Goal: Book appointment/travel/reservation

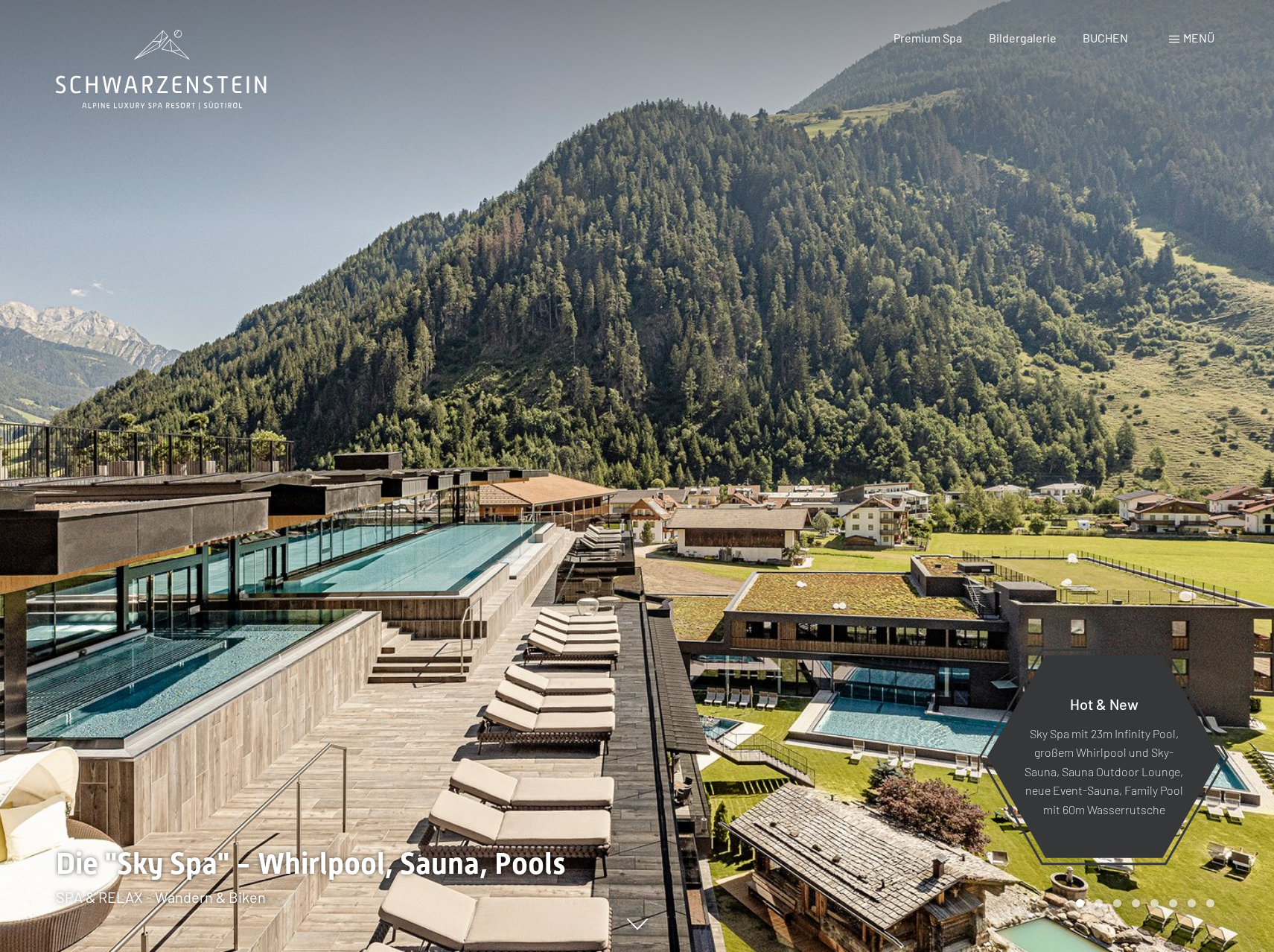
click at [1182, 41] on div "Menü" at bounding box center [1192, 38] width 45 height 16
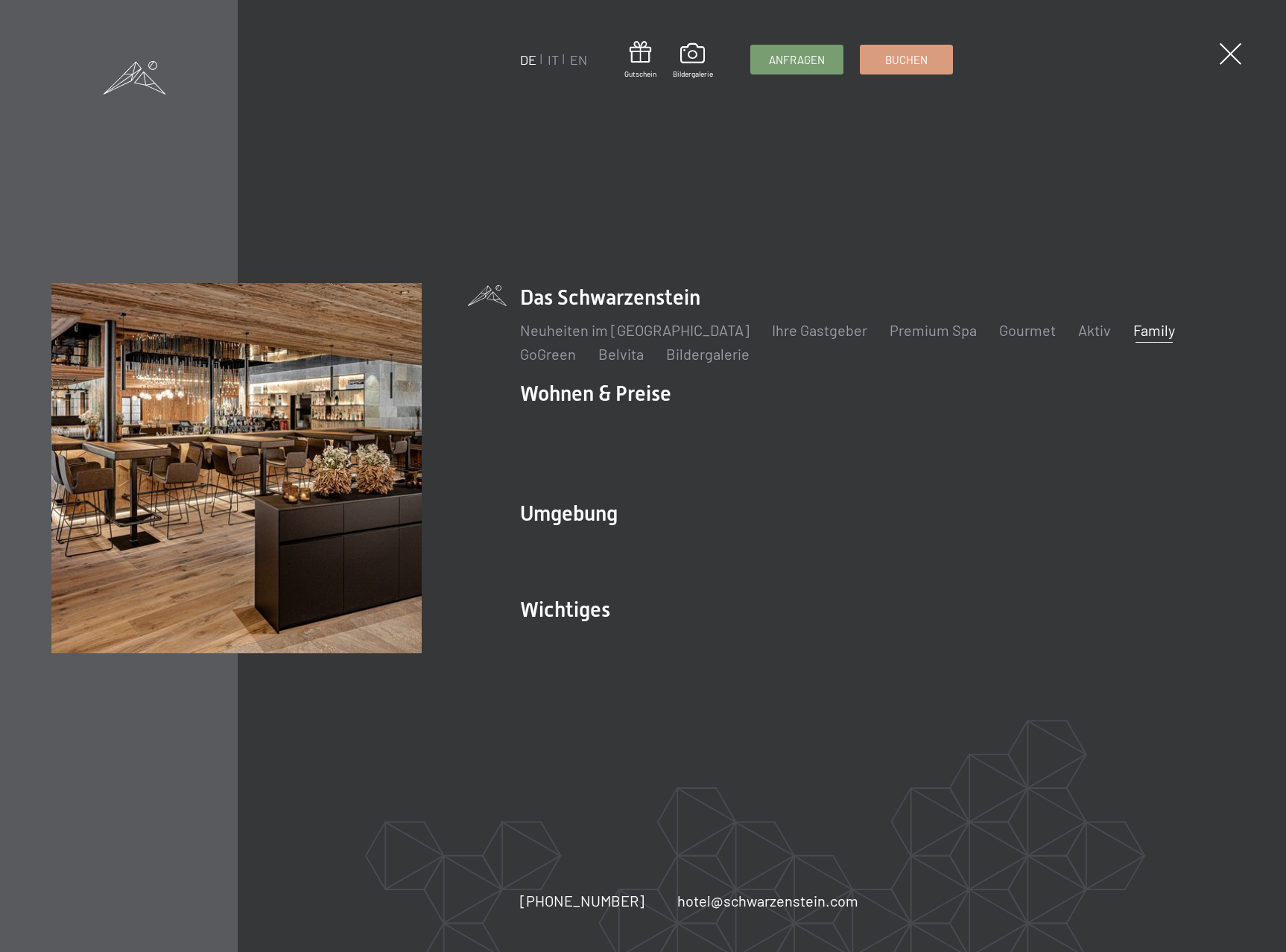
click at [1133, 339] on link "Family" at bounding box center [1154, 330] width 42 height 18
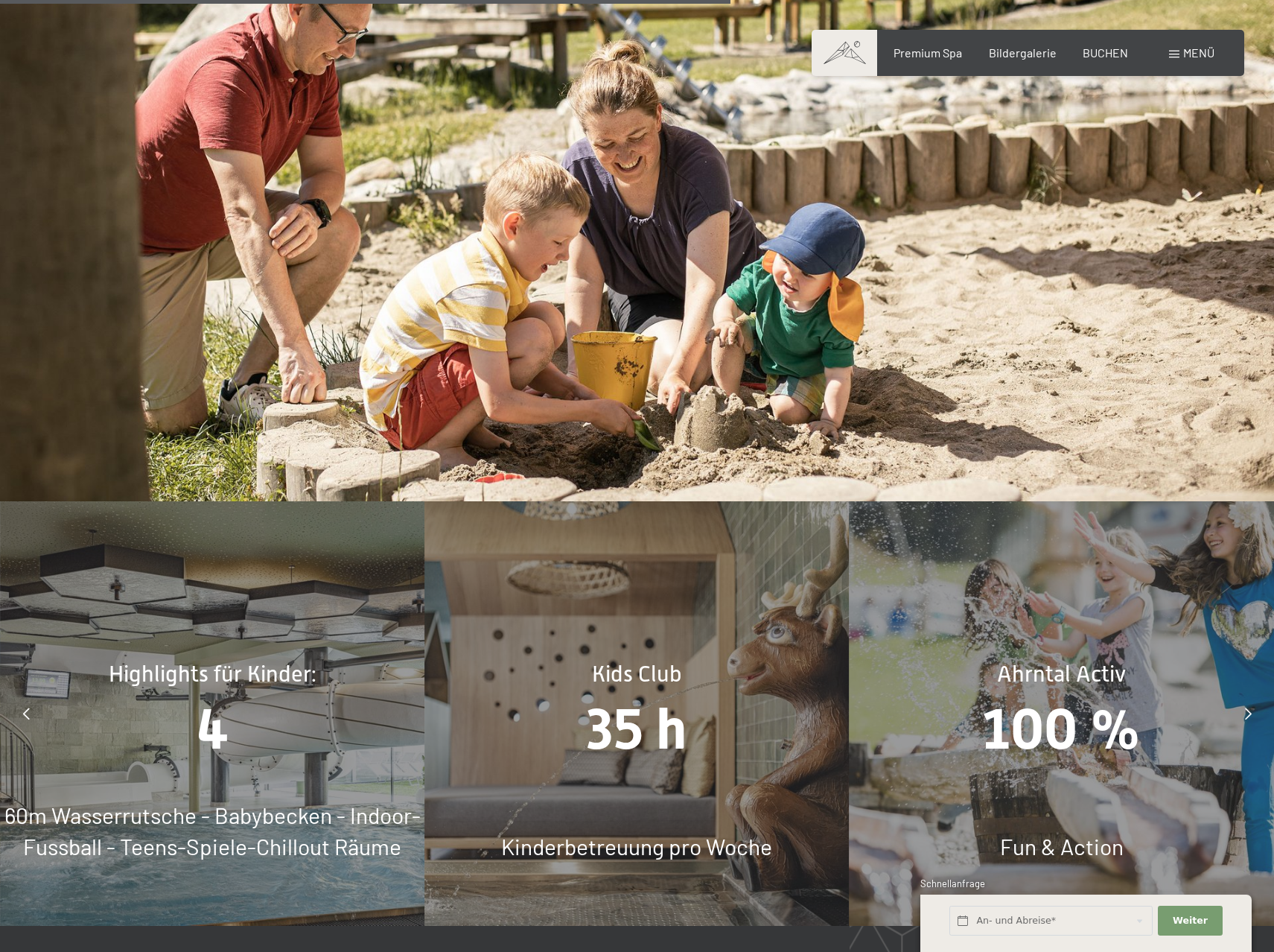
scroll to position [6964, 0]
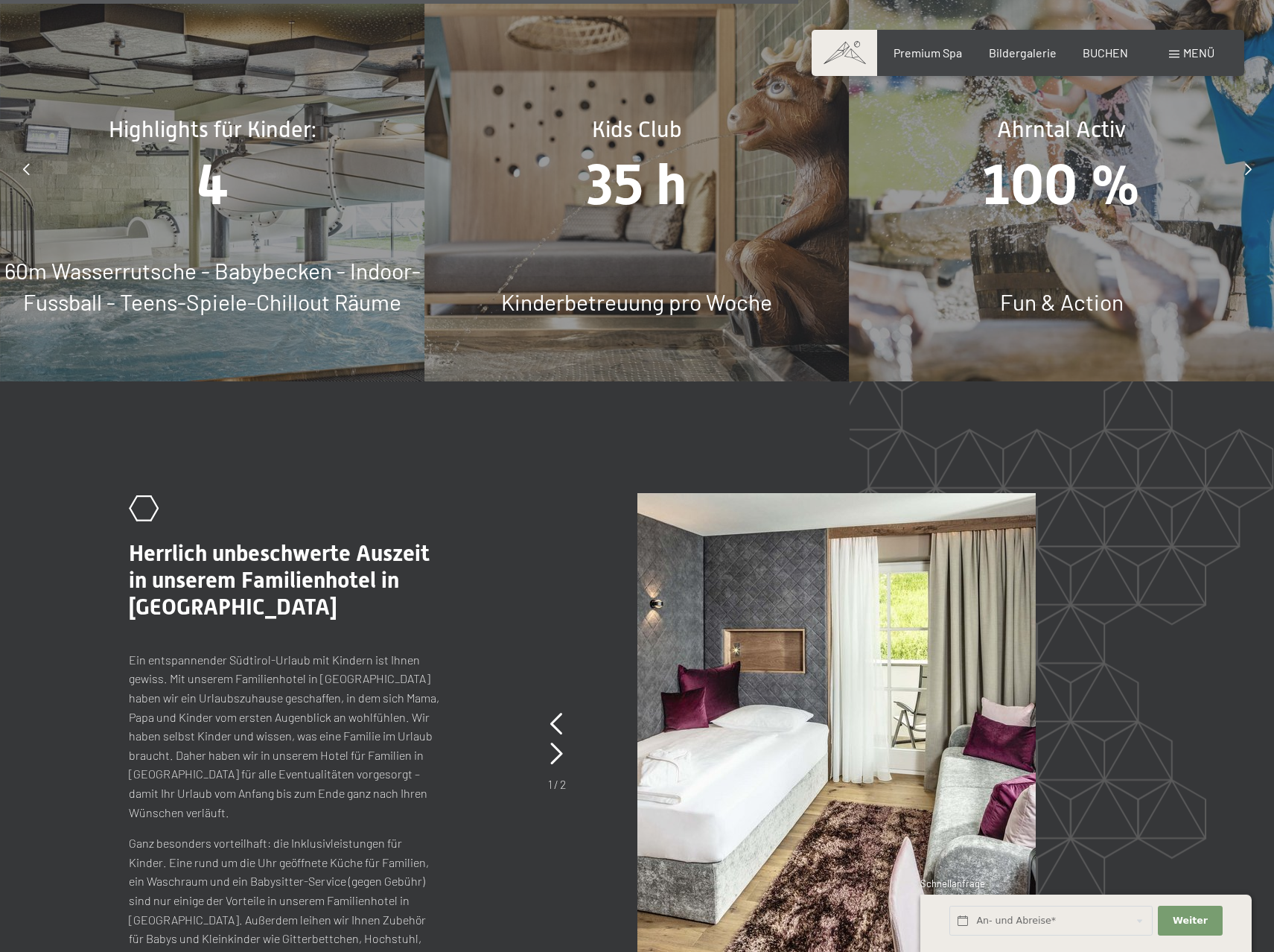
drag, startPoint x: 1282, startPoint y: 48, endPoint x: 1234, endPoint y: 585, distance: 539.1
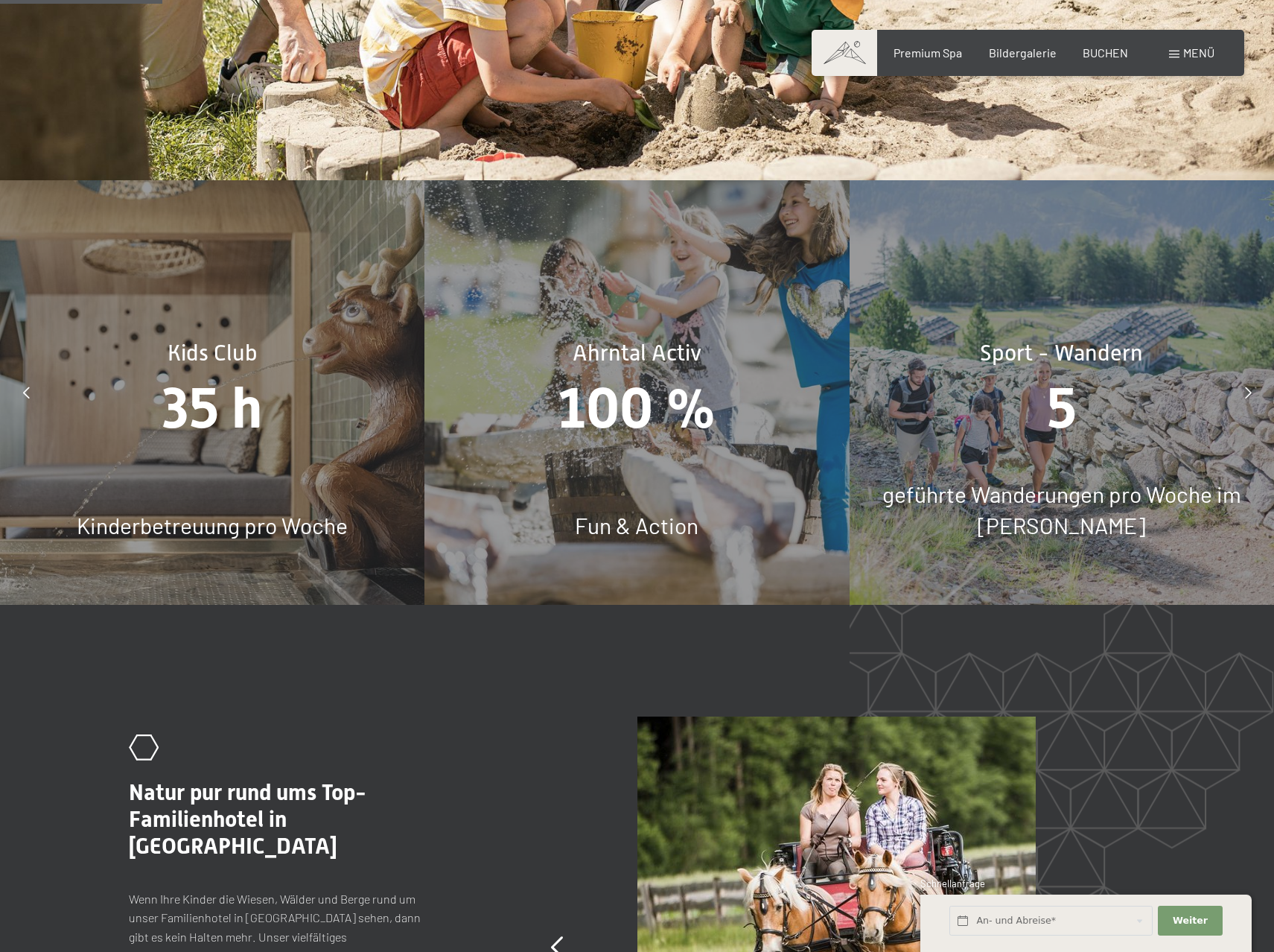
scroll to position [6741, 0]
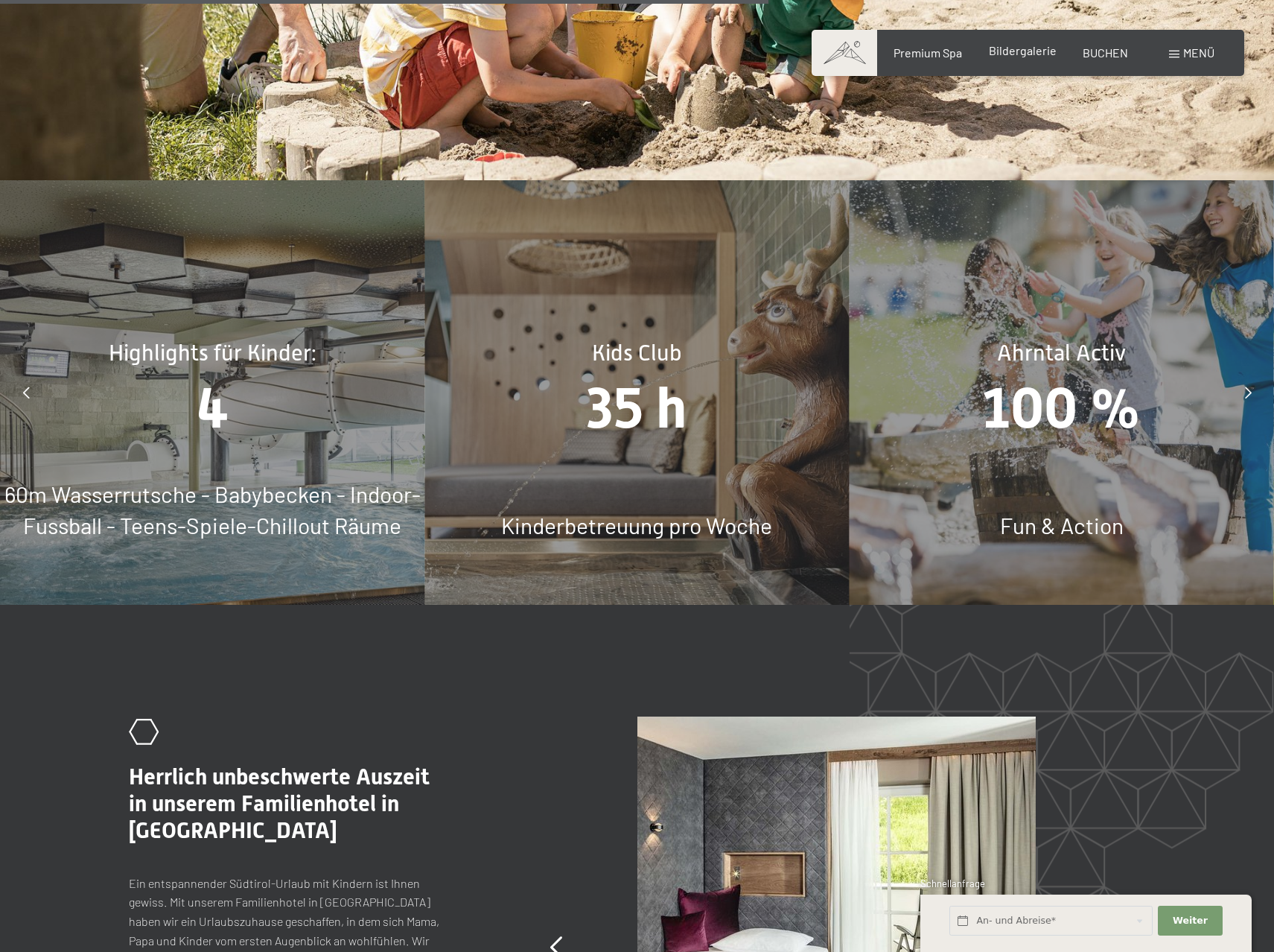
click at [1015, 50] on span "Bildergalerie" at bounding box center [1023, 50] width 68 height 15
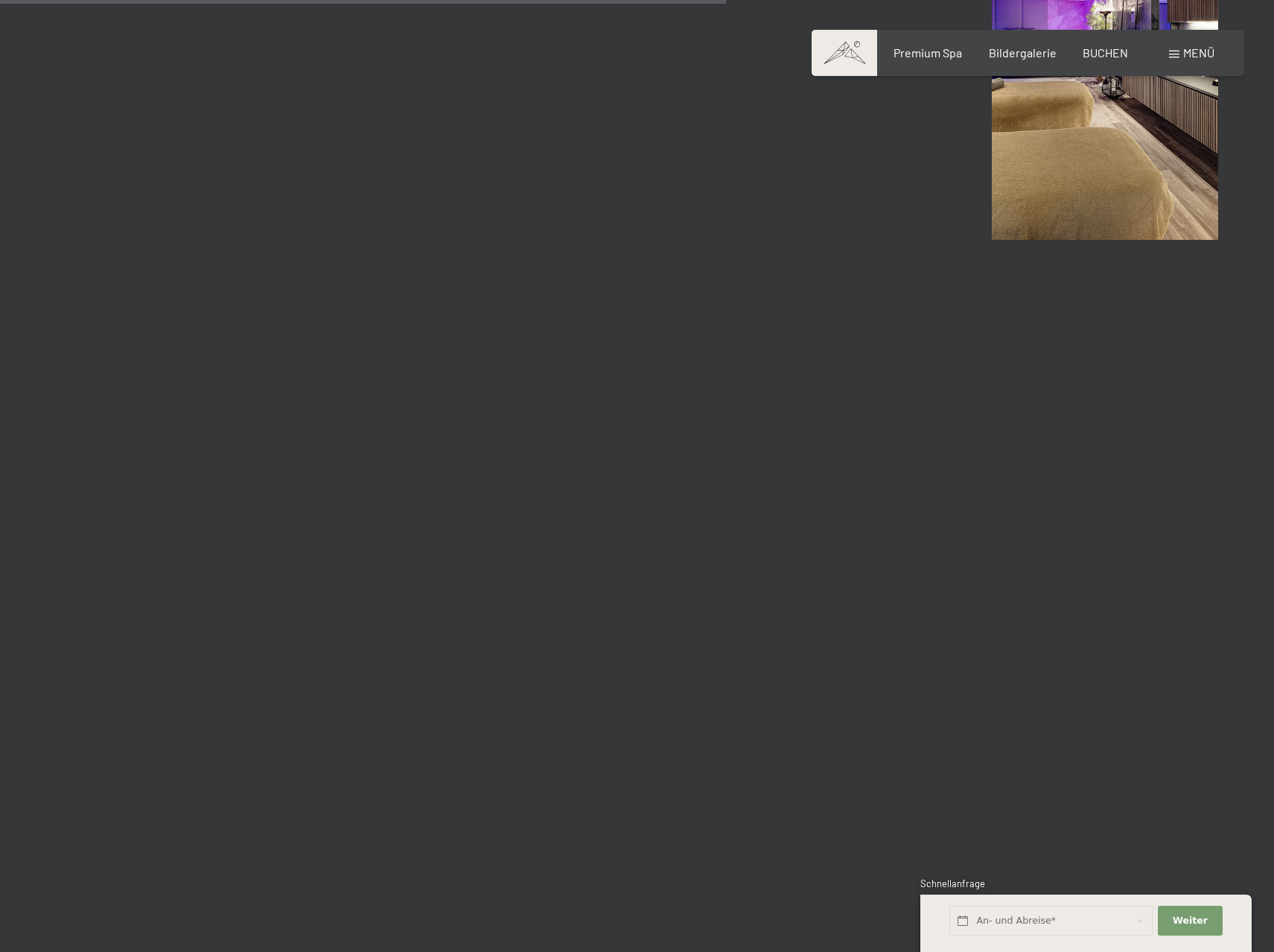
scroll to position [10152, 0]
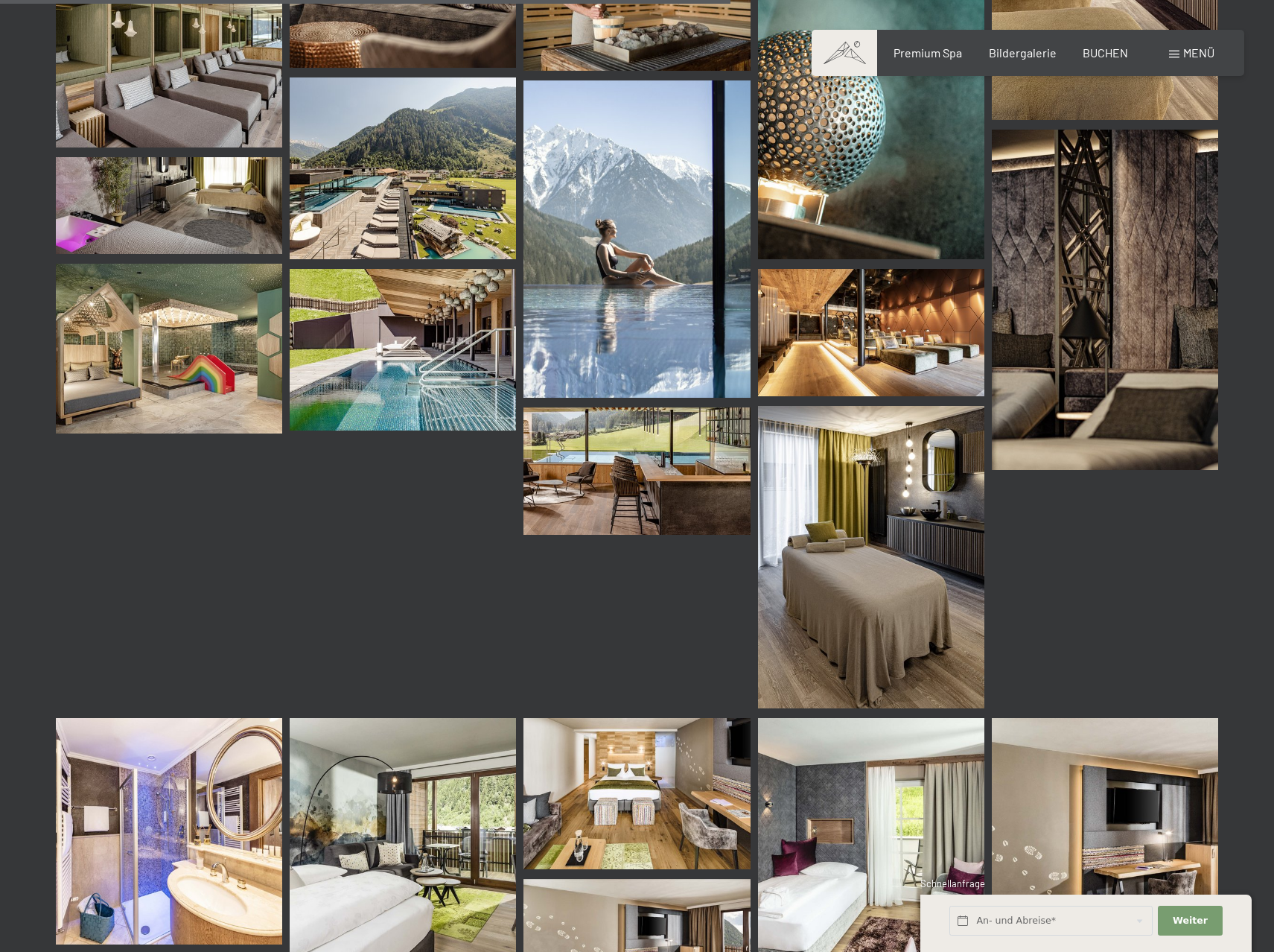
click at [157, 356] on img at bounding box center [168, 349] width 226 height 170
